Goal: Task Accomplishment & Management: Use online tool/utility

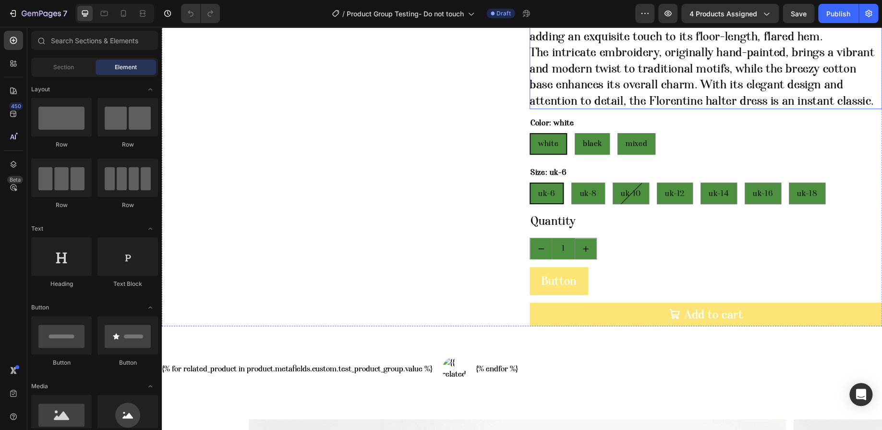
scroll to position [300, 0]
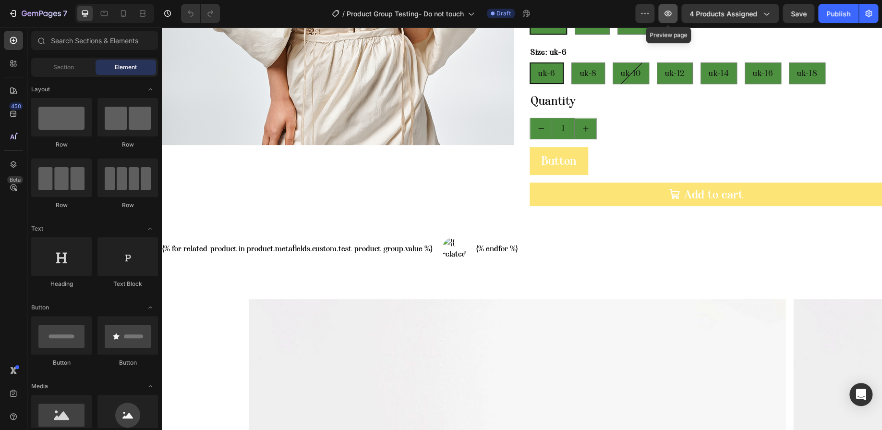
click at [671, 14] on icon "button" at bounding box center [668, 14] width 10 height 10
click at [672, 12] on icon "button" at bounding box center [667, 14] width 7 height 6
click at [737, 16] on span "4 products assigned" at bounding box center [723, 14] width 68 height 10
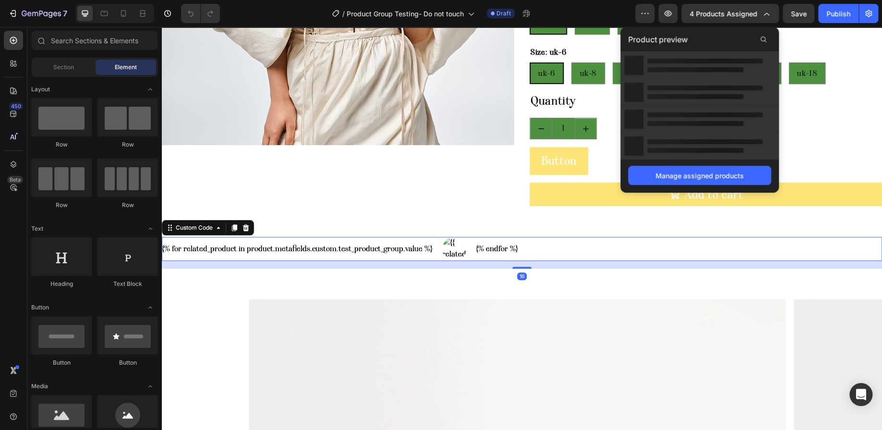
click at [545, 253] on div "{% for related_product in product.metafields.custom.test_product_group.value %}…" at bounding box center [522, 249] width 720 height 24
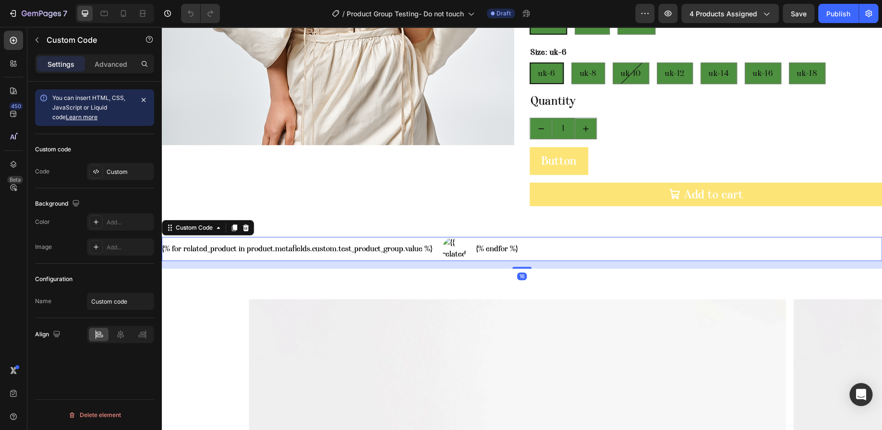
click at [545, 253] on div "{% for related_product in product.metafields.custom.test_product_group.value %}…" at bounding box center [522, 249] width 720 height 24
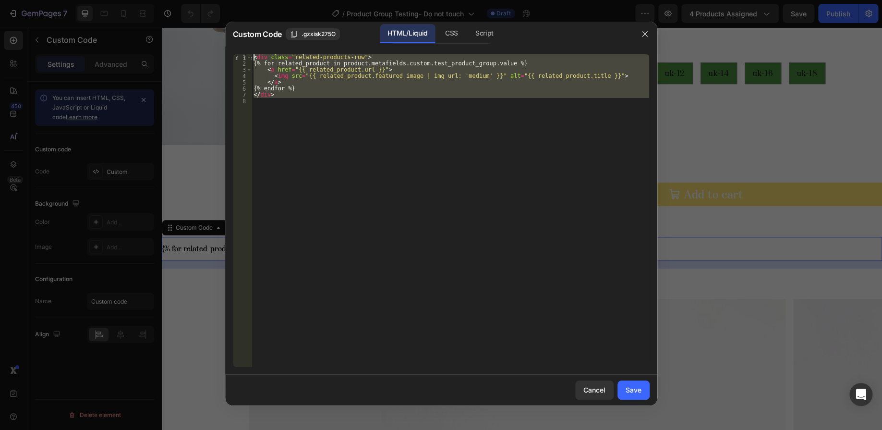
drag, startPoint x: 297, startPoint y: 120, endPoint x: 240, endPoint y: 41, distance: 97.3
click at [240, 41] on div "Custom Code .gzxisk275O HTML/Liquid CSS Script 1 2 3 4 5 6 7 8 < div class = "r…" at bounding box center [441, 214] width 432 height 384
type textarea "<div class="related-products-row"> {% for related_product in product.metafields…"
click at [642, 36] on icon "button" at bounding box center [644, 33] width 5 height 5
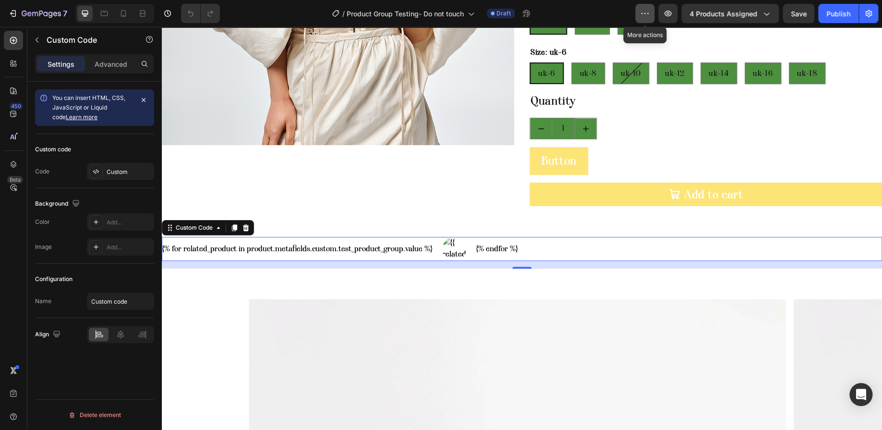
click at [647, 13] on icon "button" at bounding box center [645, 14] width 10 height 10
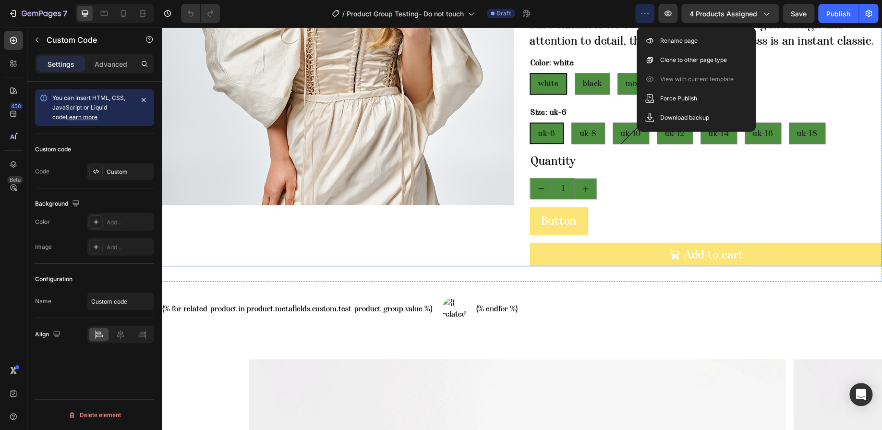
scroll to position [420, 0]
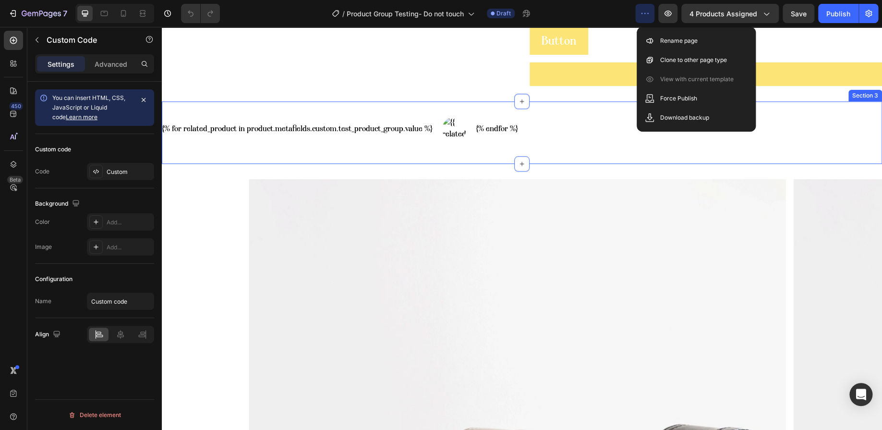
click at [511, 141] on div "{% for related_product in product.metafields.custom.test_product_group.value %}…" at bounding box center [522, 133] width 720 height 32
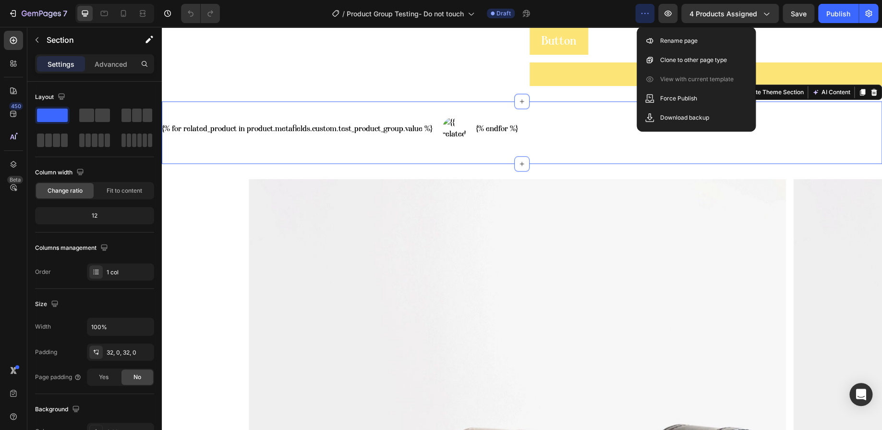
click at [511, 141] on div "{% for related_product in product.metafields.custom.test_product_group.value %}…" at bounding box center [522, 133] width 720 height 32
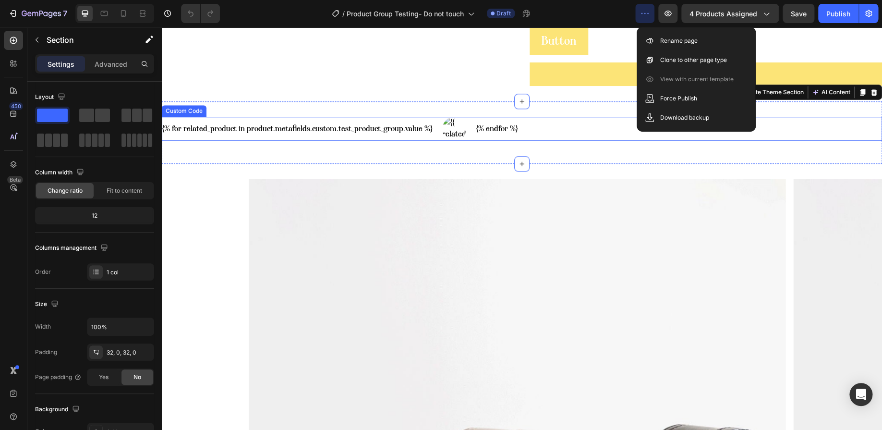
click at [191, 114] on div "Custom Code" at bounding box center [184, 111] width 45 height 12
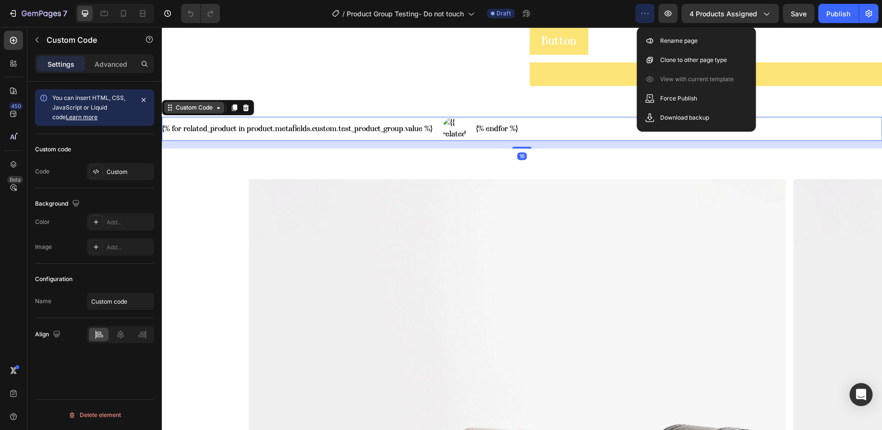
click at [191, 114] on div "Custom Code" at bounding box center [208, 107] width 92 height 15
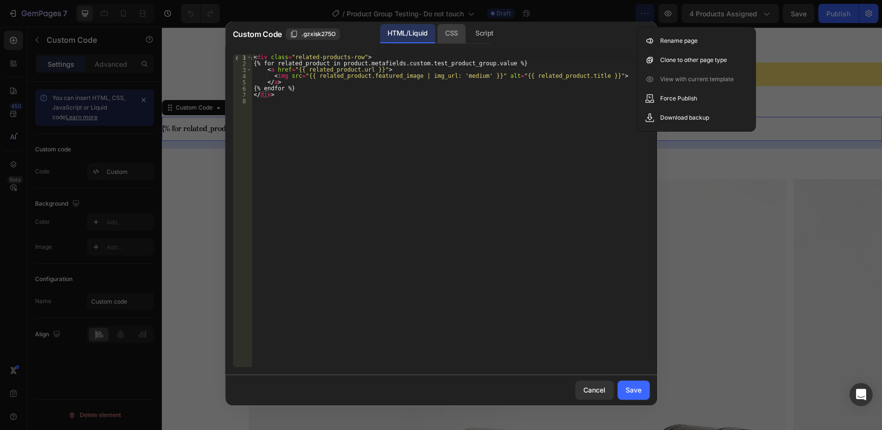
click at [468, 32] on div "CSS" at bounding box center [485, 33] width 34 height 19
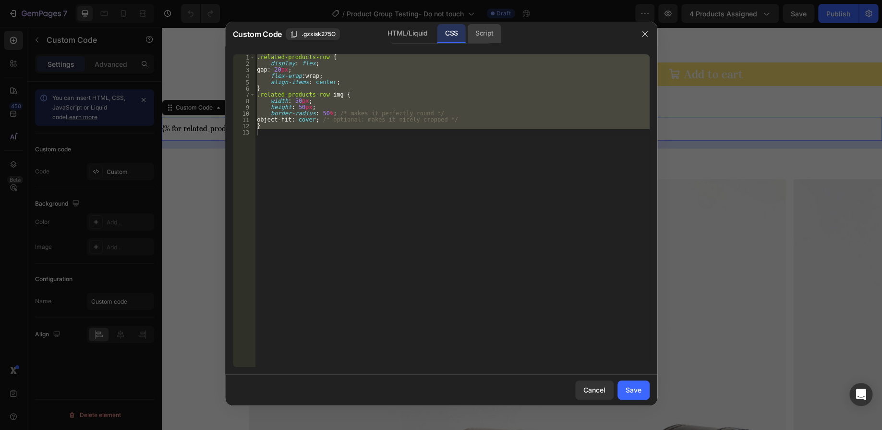
click at [493, 32] on div "Script" at bounding box center [485, 33] width 34 height 19
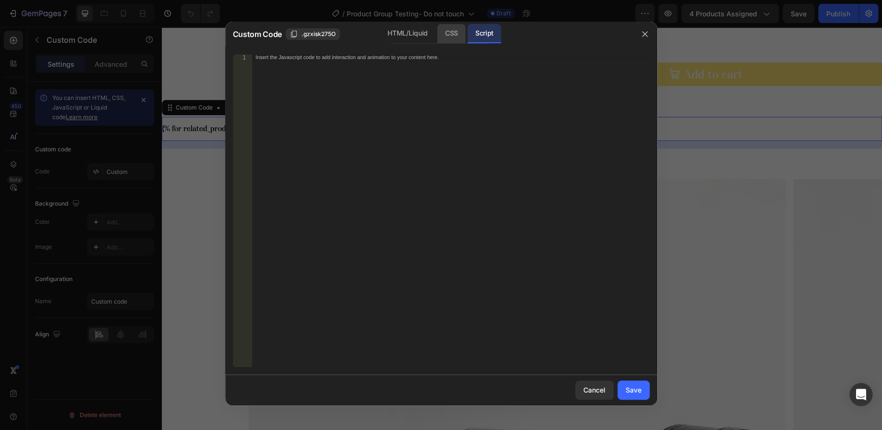
click at [451, 34] on div "CSS" at bounding box center [451, 33] width 28 height 19
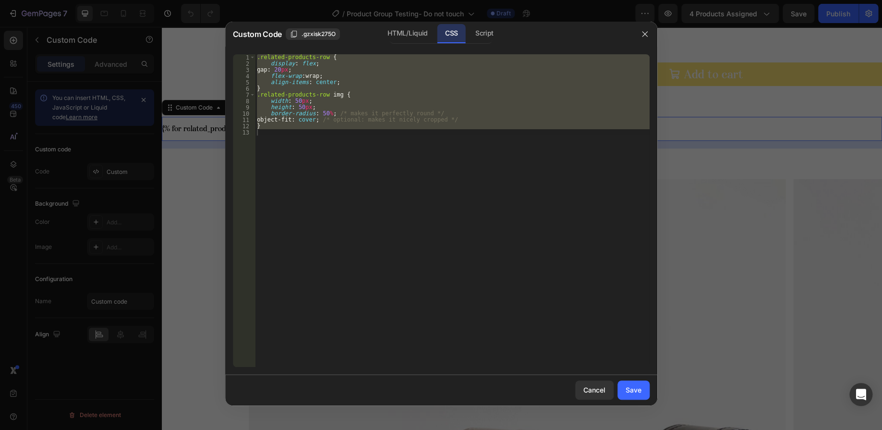
type textarea "}"
click at [779, 157] on div at bounding box center [441, 215] width 882 height 430
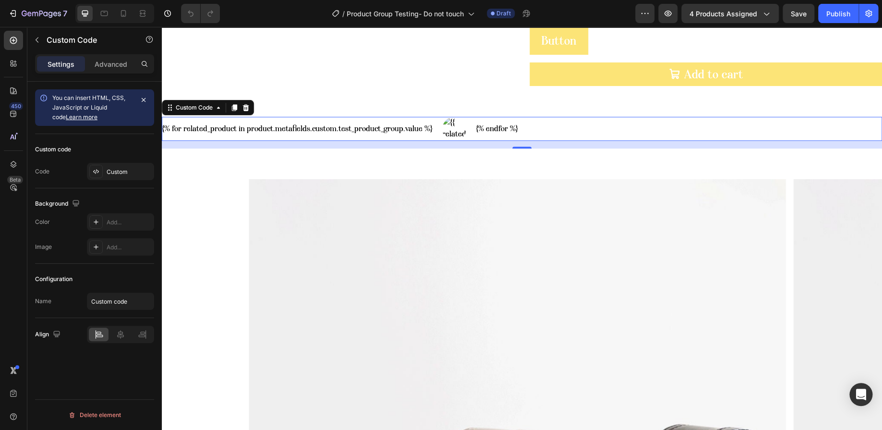
click at [604, 121] on div "{% for related_product in product.metafields.custom.test_product_group.value %}…" at bounding box center [522, 129] width 720 height 24
